Goal: Task Accomplishment & Management: Manage account settings

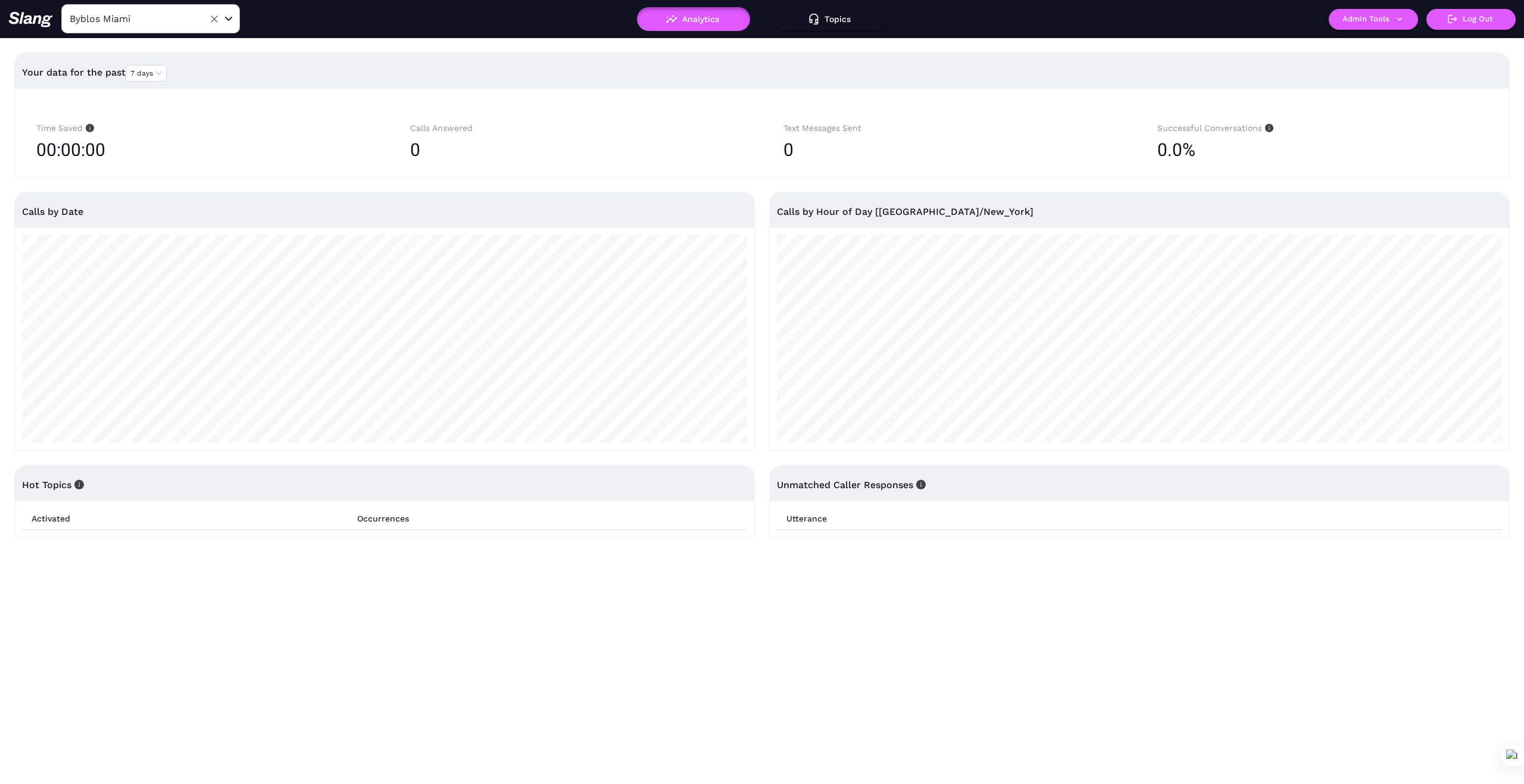
click at [214, 16] on icon "Clear" at bounding box center [214, 18] width 12 height 12
click at [182, 18] on input "text" at bounding box center [132, 18] width 131 height 18
type input "[PERSON_NAME]"
click at [156, 51] on li "Cafe [PERSON_NAME]" at bounding box center [150, 48] width 179 height 21
type input "Cafe [PERSON_NAME]"
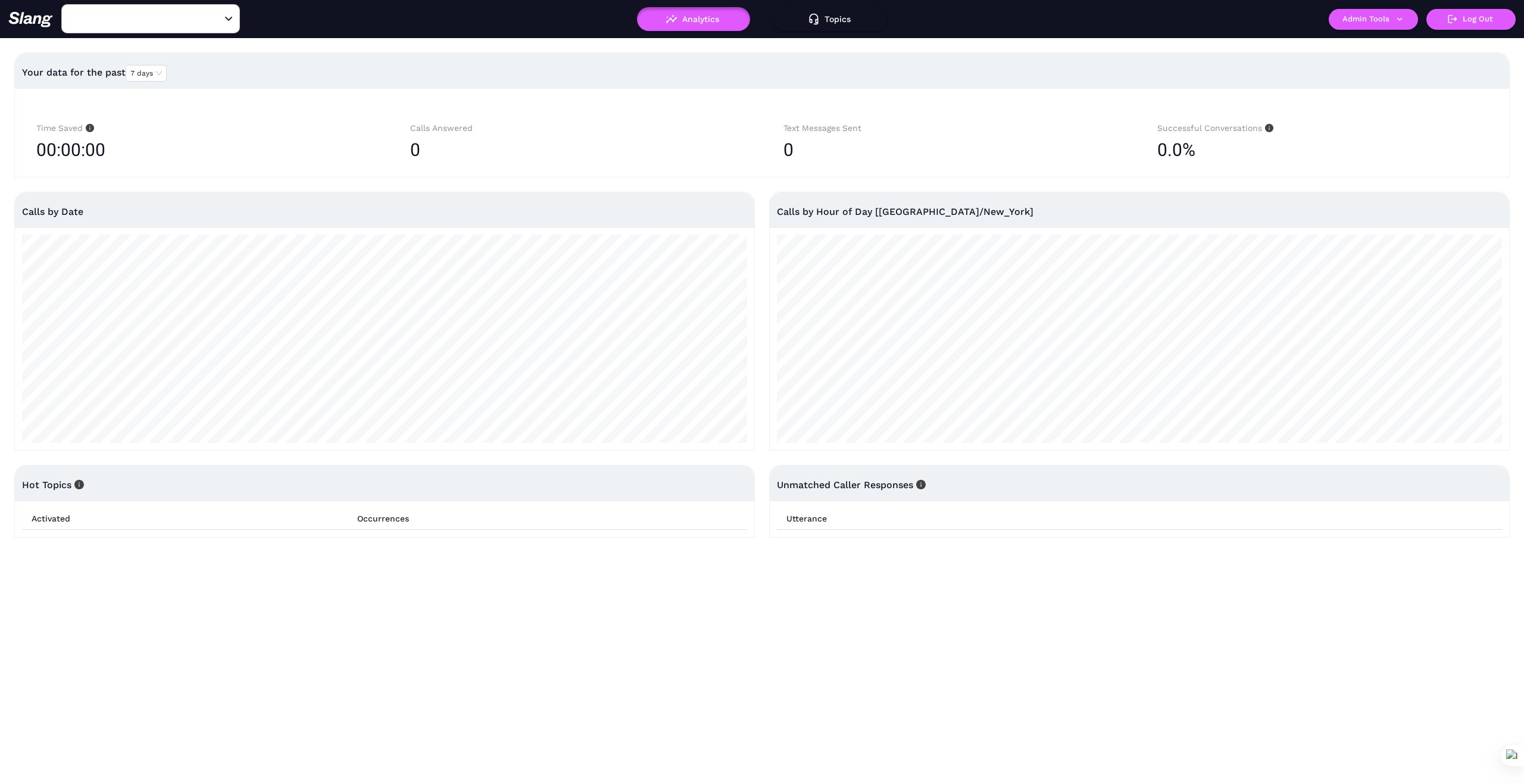
type input "Cafe [PERSON_NAME]"
click at [1401, 21] on icon "button" at bounding box center [1399, 19] width 11 height 11
click at [1392, 42] on link "Manage current business" at bounding box center [1397, 44] width 116 height 14
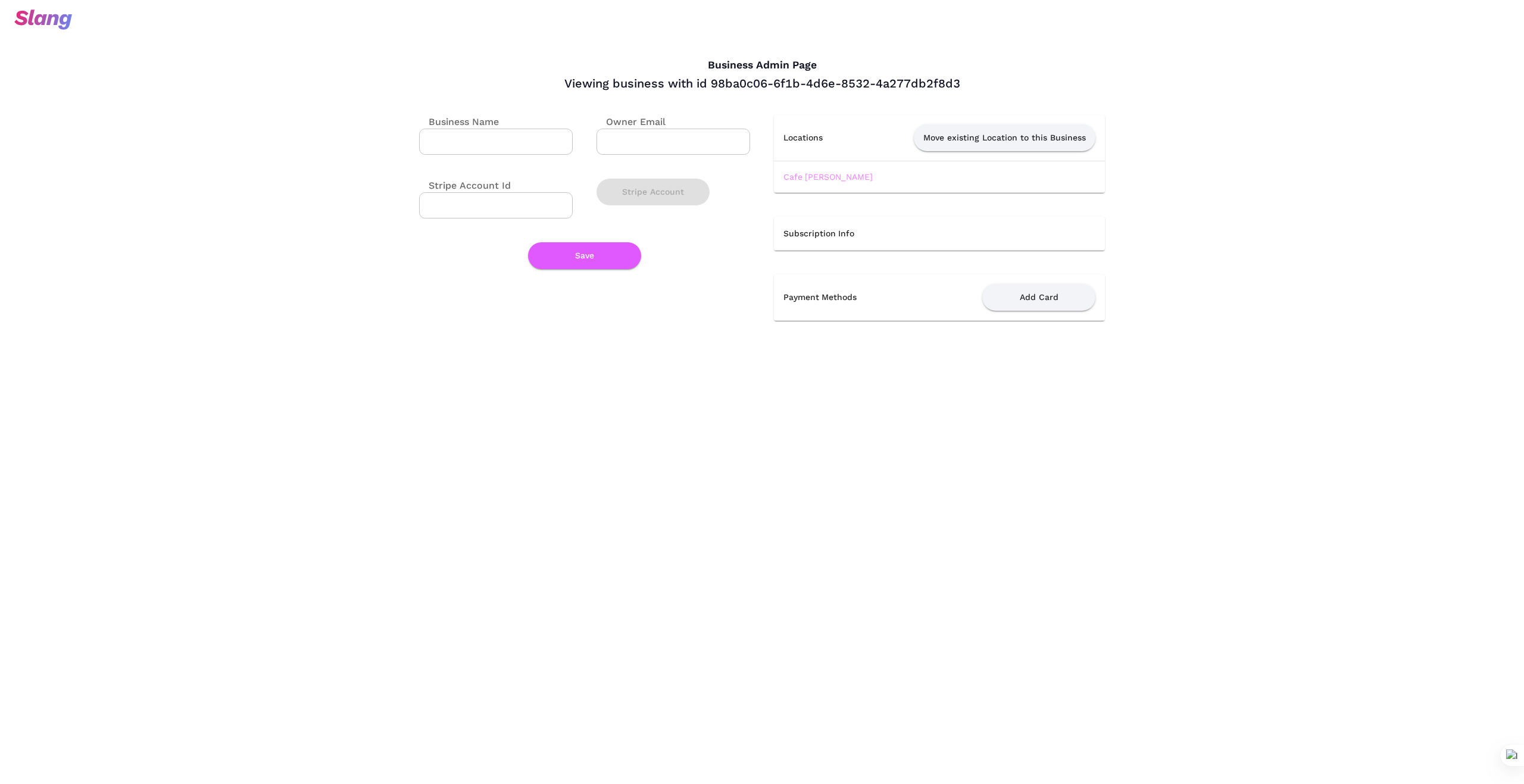
click at [812, 175] on link "Cafe [PERSON_NAME]" at bounding box center [827, 176] width 89 height 9
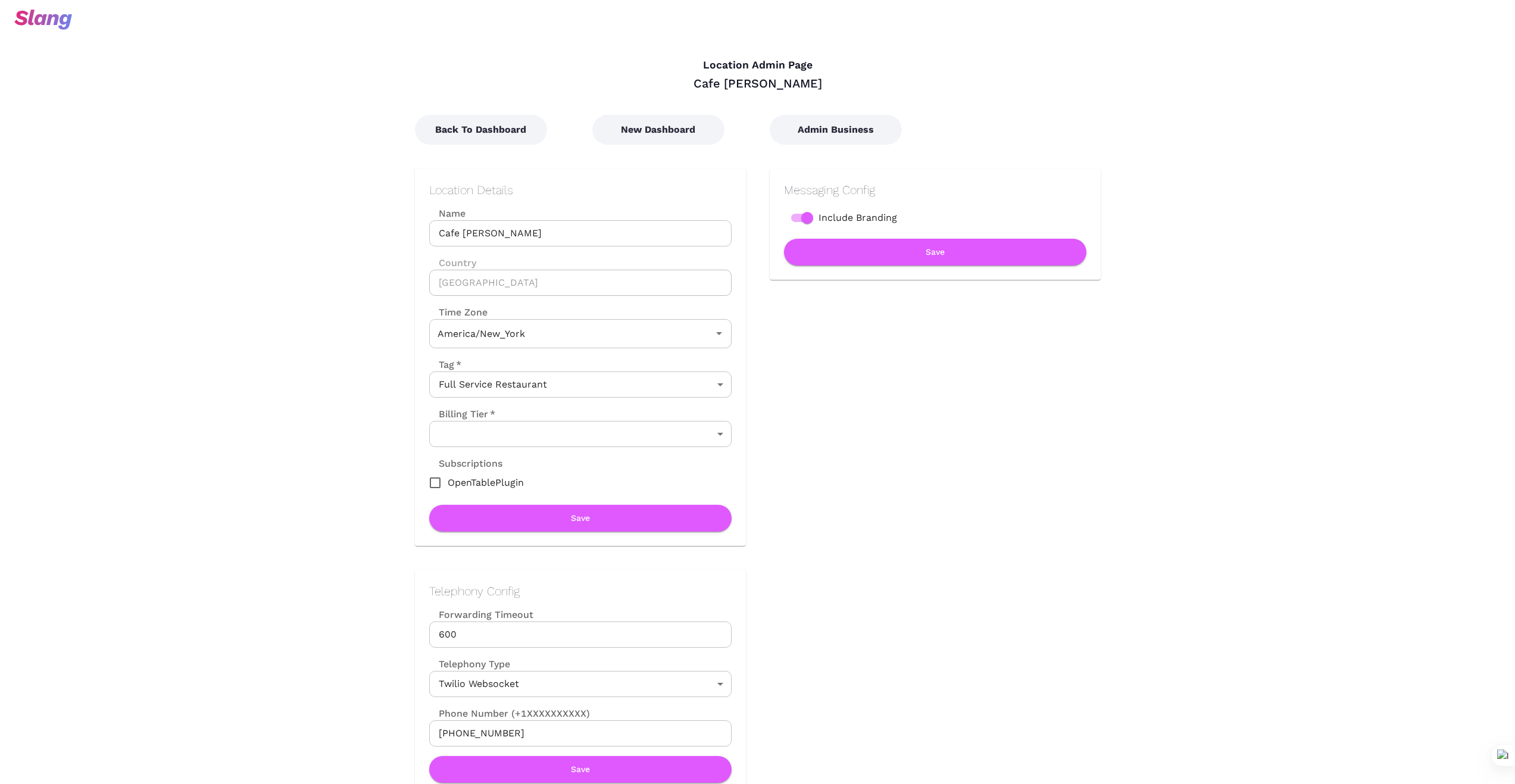
type input "Eastern Time"
click at [676, 137] on button "New Dashboard" at bounding box center [658, 130] width 132 height 30
